Goal: Information Seeking & Learning: Learn about a topic

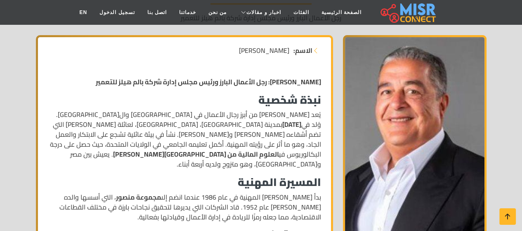
scroll to position [124, 0]
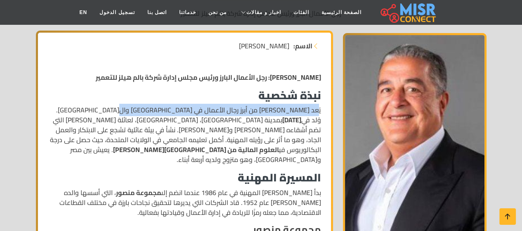
drag, startPoint x: 319, startPoint y: 111, endPoint x: 139, endPoint y: 106, distance: 179.1
click at [139, 106] on p "يُعد [PERSON_NAME] من أبرز رجال الأعمال في [GEOGRAPHIC_DATA] وال[GEOGRAPHIC_DAT…" at bounding box center [184, 134] width 273 height 59
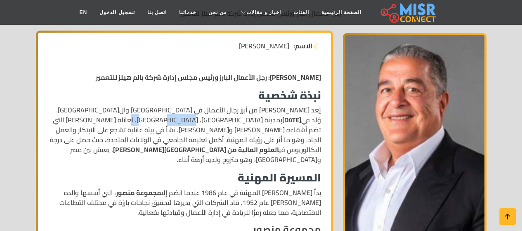
drag, startPoint x: 248, startPoint y: 120, endPoint x: 201, endPoint y: 120, distance: 47.0
click at [213, 118] on p "يُعد [PERSON_NAME] من أبرز رجال الأعمال في [GEOGRAPHIC_DATA] وال[GEOGRAPHIC_DAT…" at bounding box center [184, 134] width 273 height 59
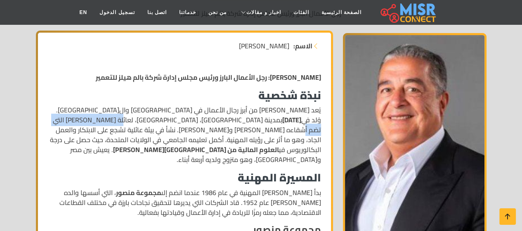
drag, startPoint x: 208, startPoint y: 117, endPoint x: 114, endPoint y: 116, distance: 94.5
click at [114, 116] on p "يُعد [PERSON_NAME] من أبرز رجال الأعمال في [GEOGRAPHIC_DATA] وال[GEOGRAPHIC_DAT…" at bounding box center [184, 134] width 273 height 59
click at [161, 117] on p "يُعد [PERSON_NAME] من أبرز رجال الأعمال في [GEOGRAPHIC_DATA] وال[GEOGRAPHIC_DAT…" at bounding box center [184, 134] width 273 height 59
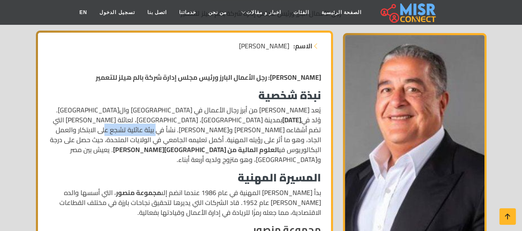
drag, startPoint x: 260, startPoint y: 131, endPoint x: 203, endPoint y: 128, distance: 57.0
click at [211, 128] on p "يُعد [PERSON_NAME] من أبرز رجال الأعمال في [GEOGRAPHIC_DATA] وال[GEOGRAPHIC_DAT…" at bounding box center [184, 134] width 273 height 59
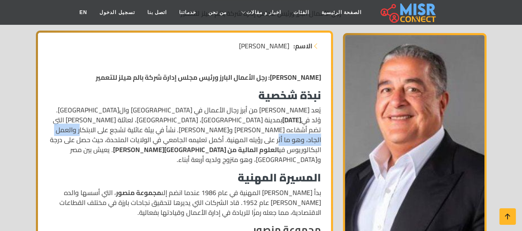
drag, startPoint x: 184, startPoint y: 128, endPoint x: 116, endPoint y: 131, distance: 68.6
click at [116, 131] on p "يُعد [PERSON_NAME] من أبرز رجال الأعمال في [GEOGRAPHIC_DATA] وال[GEOGRAPHIC_DAT…" at bounding box center [184, 134] width 273 height 59
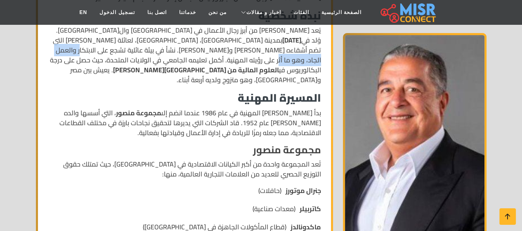
scroll to position [206, 0]
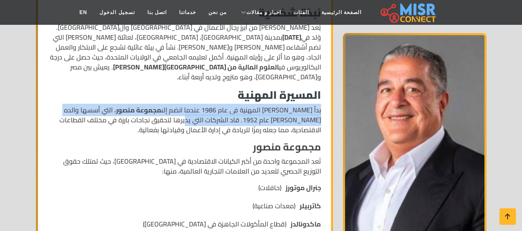
drag, startPoint x: 321, startPoint y: 100, endPoint x: 194, endPoint y: 109, distance: 128.2
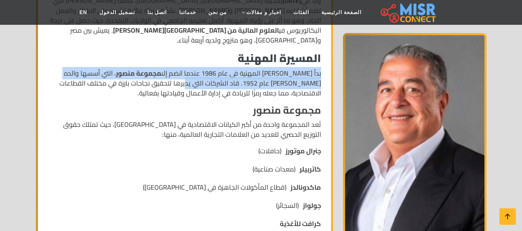
scroll to position [248, 0]
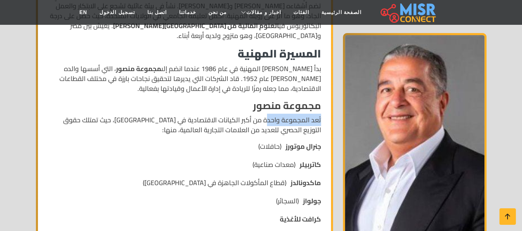
drag, startPoint x: 322, startPoint y: 110, endPoint x: 269, endPoint y: 110, distance: 53.6
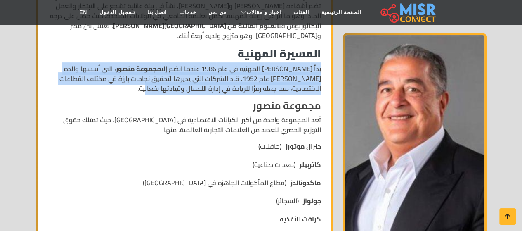
drag, startPoint x: 321, startPoint y: 59, endPoint x: 92, endPoint y: 80, distance: 230.4
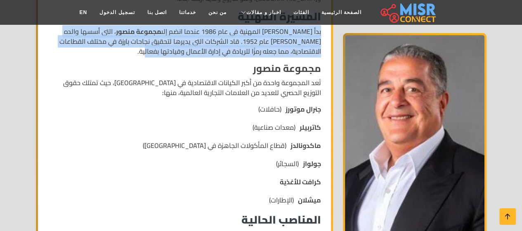
scroll to position [289, 0]
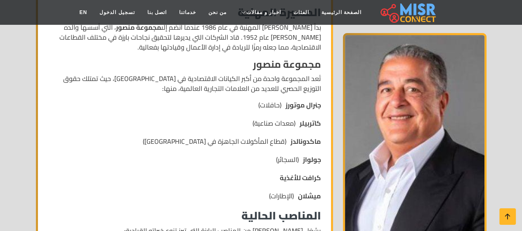
click at [307, 73] on p "تُعد المجموعة واحدة من أكبر الكيانات الاقتصادية في [GEOGRAPHIC_DATA]، حيث تمتلك…" at bounding box center [184, 83] width 273 height 20
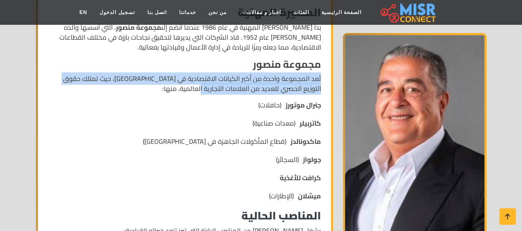
drag, startPoint x: 324, startPoint y: 66, endPoint x: 220, endPoint y: 80, distance: 104.9
drag, startPoint x: 325, startPoint y: 95, endPoint x: 246, endPoint y: 94, distance: 79.2
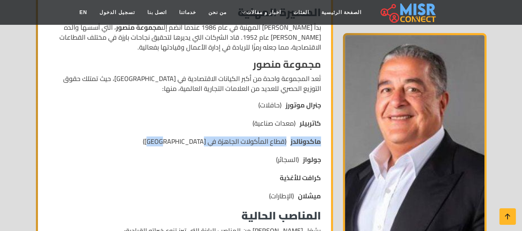
drag, startPoint x: 325, startPoint y: 131, endPoint x: 187, endPoint y: 132, distance: 138.7
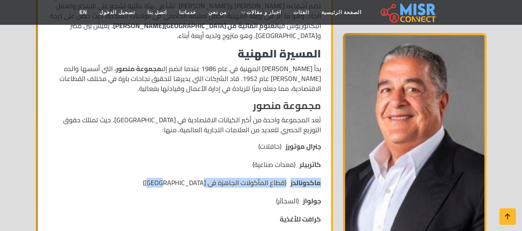
scroll to position [330, 0]
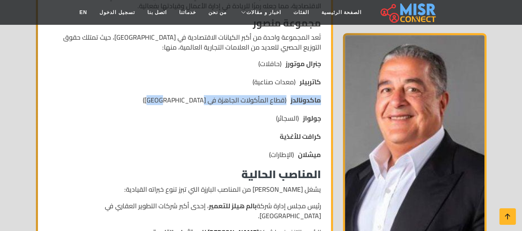
drag, startPoint x: 322, startPoint y: 109, endPoint x: 263, endPoint y: 107, distance: 59.1
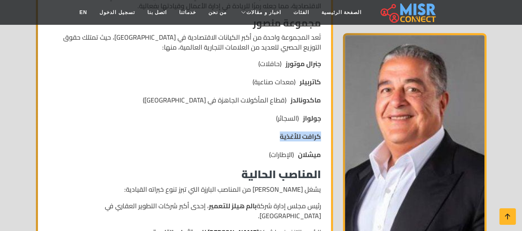
drag, startPoint x: 324, startPoint y: 127, endPoint x: 276, endPoint y: 122, distance: 48.1
drag, startPoint x: 324, startPoint y: 143, endPoint x: 276, endPoint y: 137, distance: 48.2
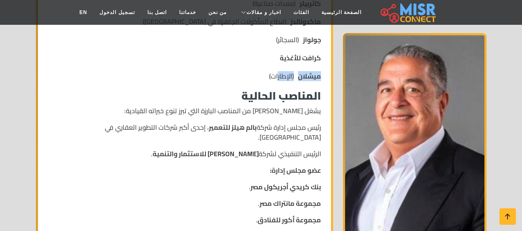
scroll to position [413, 0]
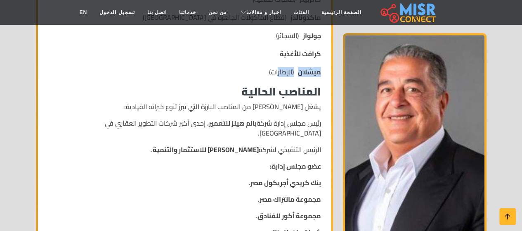
drag, startPoint x: 326, startPoint y: 98, endPoint x: 109, endPoint y: 100, distance: 216.6
click at [109, 100] on div "الاسم: [PERSON_NAME] [PERSON_NAME]: رجل الأعمال البارز ورئيس مجلس إدارة شركة با…" at bounding box center [184, 205] width 293 height 923
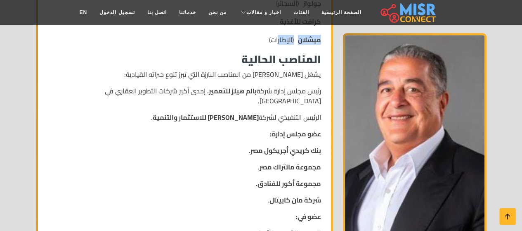
scroll to position [454, 0]
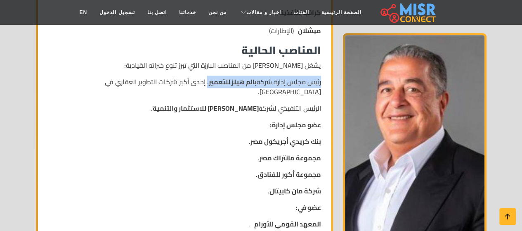
drag, startPoint x: 320, startPoint y: 73, endPoint x: 205, endPoint y: 73, distance: 114.7
click at [205, 77] on p "رئيس مجلس إدارة شركة بالم هيلز للتعمير ، إحدى أكبر شركات التطوير العقاري في [GE…" at bounding box center [184, 87] width 273 height 20
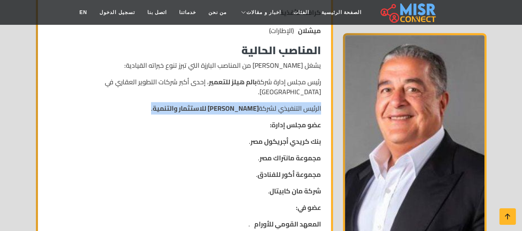
drag, startPoint x: 320, startPoint y: 88, endPoint x: 149, endPoint y: 90, distance: 170.8
click at [149, 103] on p "الرئيس التنفيذي لشركة [PERSON_NAME] للاستثمار والتنمية ." at bounding box center [184, 108] width 273 height 10
click at [157, 102] on strong "[PERSON_NAME] للاستثمار والتنمية" at bounding box center [206, 108] width 106 height 12
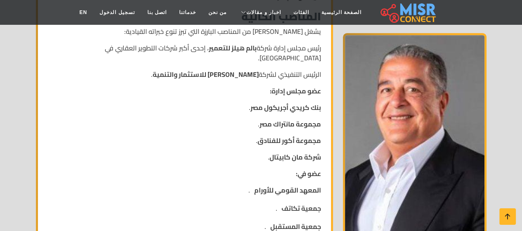
scroll to position [495, 0]
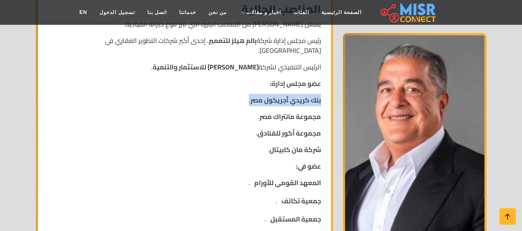
drag, startPoint x: 314, startPoint y: 82, endPoint x: 238, endPoint y: 82, distance: 76.7
click at [238, 82] on div "[PERSON_NAME]: رجل الأعمال البارز ورئيس مجلس إدارة شركة بالم هيلز للتعمير نبذة …" at bounding box center [184, 116] width 283 height 844
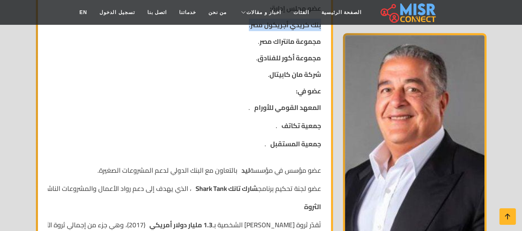
scroll to position [619, 0]
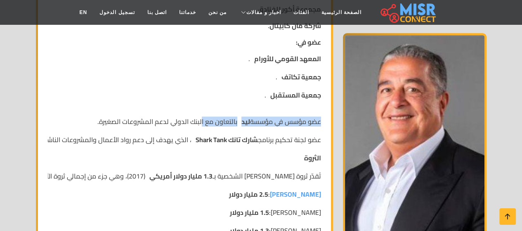
drag, startPoint x: 320, startPoint y: 101, endPoint x: 201, endPoint y: 102, distance: 119.7
click at [201, 116] on p "عضو مؤسس في مؤسسة ليد بالتعاون مع البنك الدولي لدعم المشروعات الصغيرة." at bounding box center [209, 121] width 224 height 10
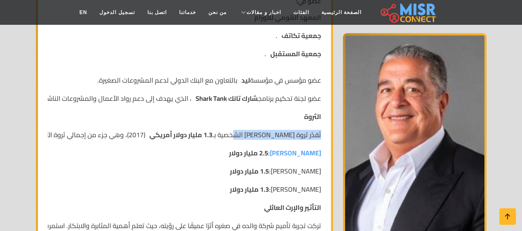
drag, startPoint x: 323, startPoint y: 114, endPoint x: 236, endPoint y: 121, distance: 87.3
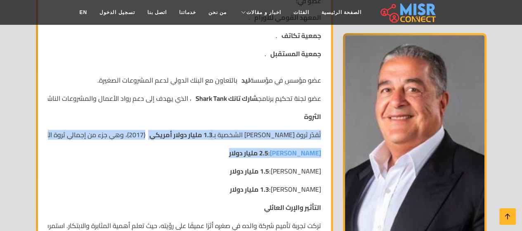
click at [179, 130] on strong "1.3 مليار دولار أمريكي" at bounding box center [180, 135] width 63 height 10
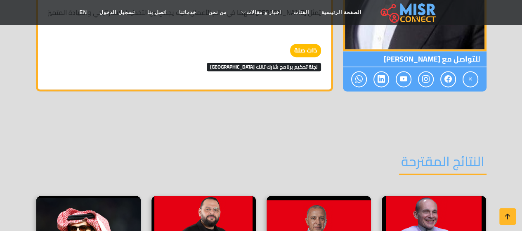
scroll to position [1073, 0]
